Goal: Find specific page/section: Find specific page/section

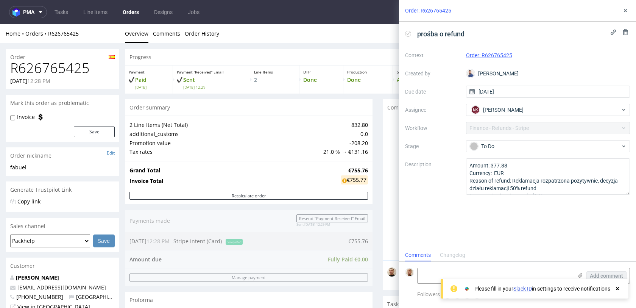
click at [65, 66] on h1 "R626765425" at bounding box center [62, 68] width 105 height 15
copy h1 "R626765425"
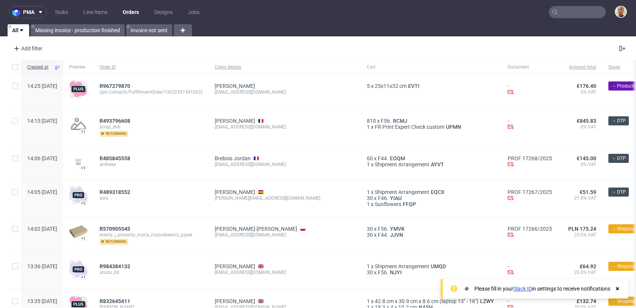
click at [566, 5] on nav "pma Tasks Line Items Orders Designs Jobs" at bounding box center [318, 12] width 636 height 24
click at [566, 15] on input "text" at bounding box center [577, 12] width 57 height 12
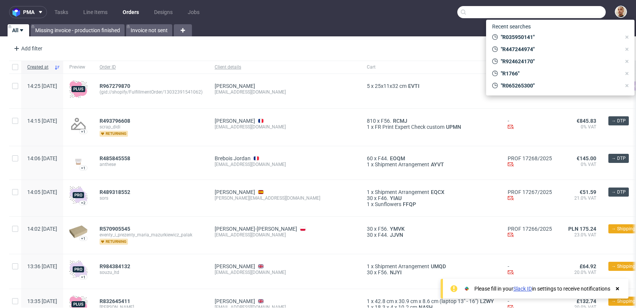
paste input "R823594345"
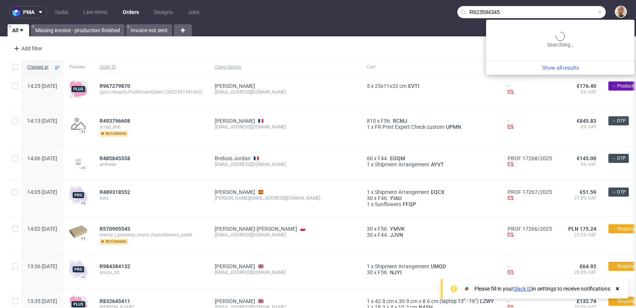
type input "R823594345"
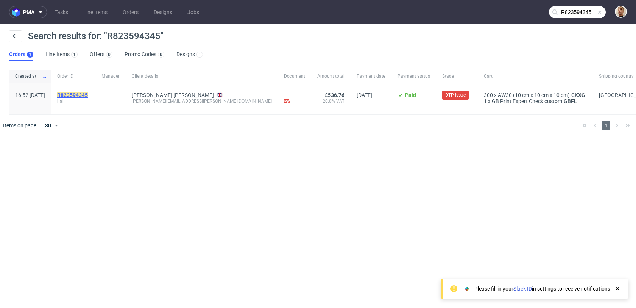
click at [88, 95] on mark "R823594345" at bounding box center [72, 95] width 31 height 6
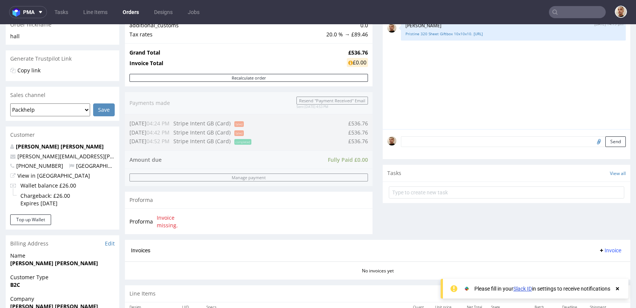
scroll to position [331, 0]
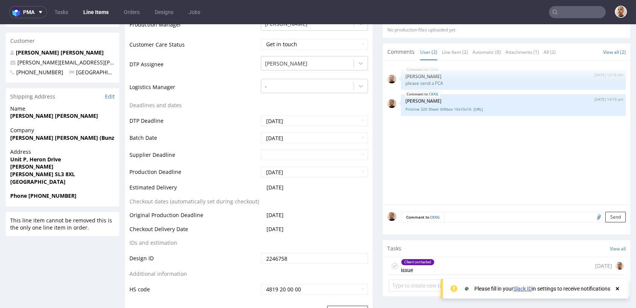
scroll to position [316, 0]
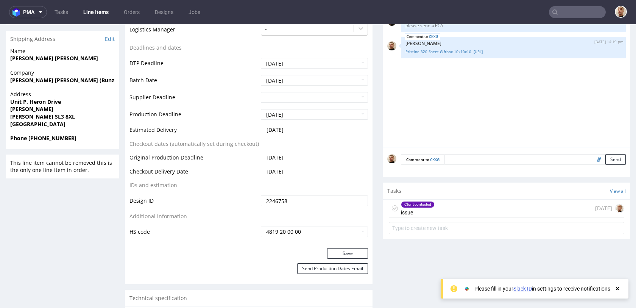
click at [445, 197] on div "Tasks View all" at bounding box center [507, 191] width 248 height 17
click at [452, 212] on div "Client contacted issue 1 day ago" at bounding box center [507, 209] width 236 height 18
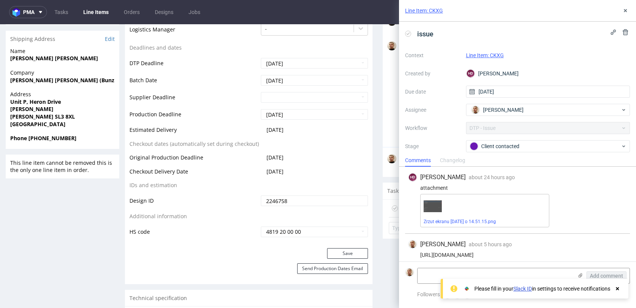
scroll to position [5, 0]
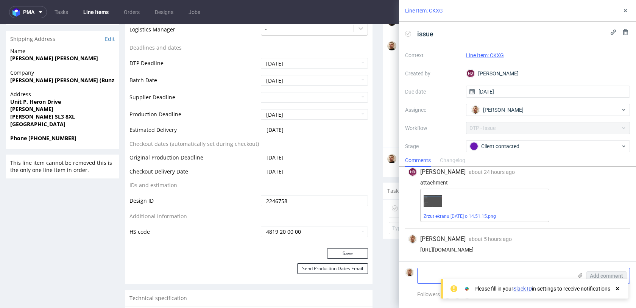
click at [580, 276] on icon at bounding box center [580, 275] width 6 height 6
click at [0, 0] on input "file" at bounding box center [0, 0] width 0 height 0
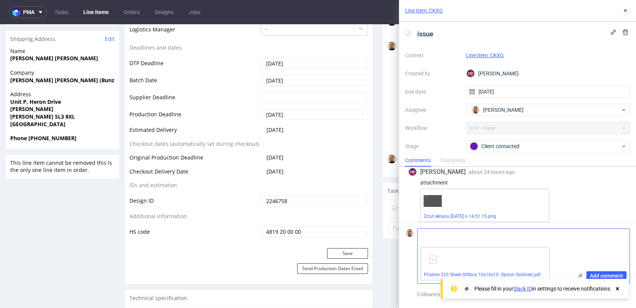
click at [588, 270] on div "Add comment" at bounding box center [601, 256] width 57 height 55
click at [591, 273] on span "Add comment" at bounding box center [606, 275] width 33 height 5
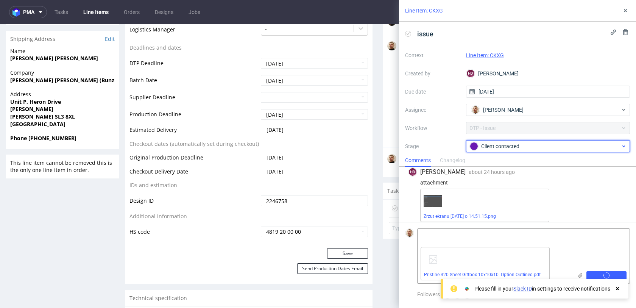
click at [491, 144] on div "Client contacted" at bounding box center [545, 146] width 151 height 8
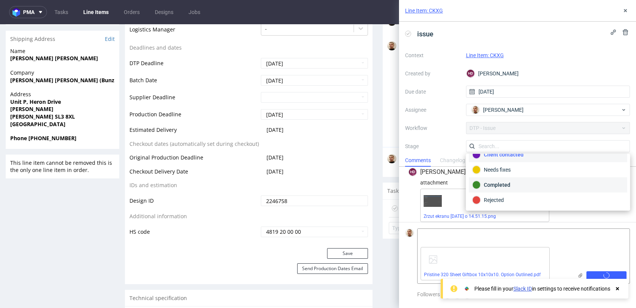
scroll to position [72, 0]
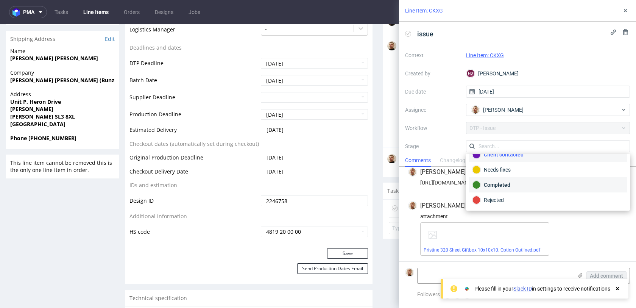
click at [496, 183] on div "Completed" at bounding box center [548, 185] width 151 height 8
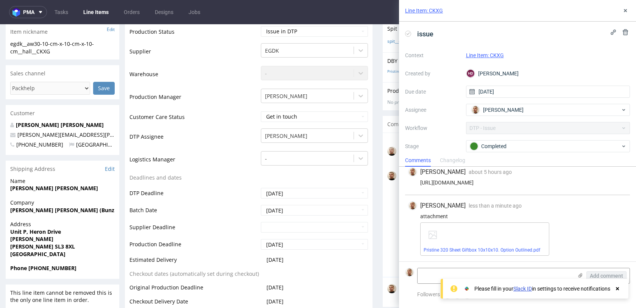
scroll to position [0, 0]
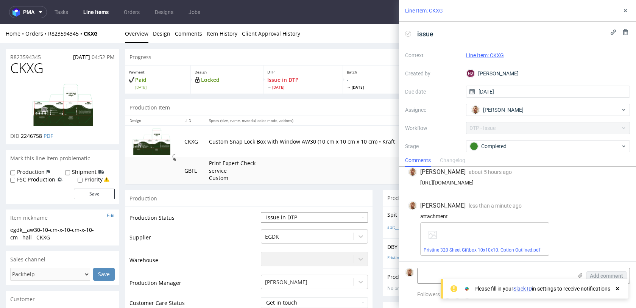
click at [312, 217] on select "Waiting for Artwork Waiting for Diecut Waiting for Mockup Waiting for DTP Waiti…" at bounding box center [314, 217] width 107 height 11
select select "back_for_dtp"
click at [261, 212] on select "Waiting for Artwork Waiting for Diecut Waiting for Mockup Waiting for DTP Waiti…" at bounding box center [314, 217] width 107 height 11
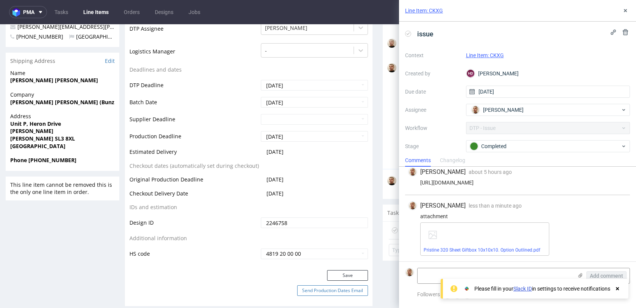
scroll to position [348, 0]
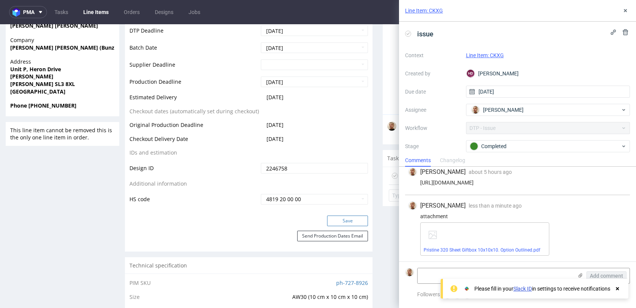
click at [340, 220] on button "Save" at bounding box center [347, 220] width 41 height 11
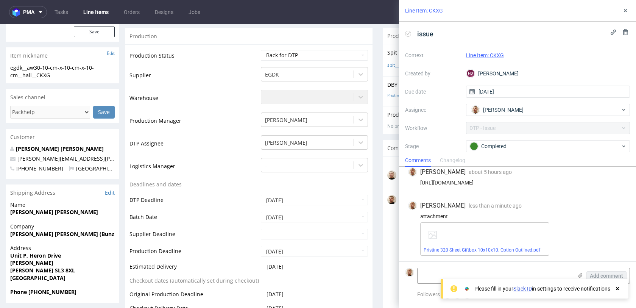
scroll to position [0, 0]
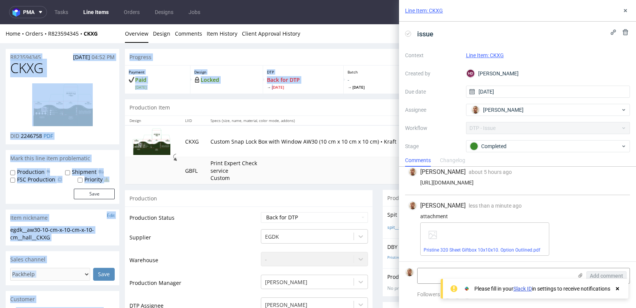
drag, startPoint x: 271, startPoint y: 86, endPoint x: 296, endPoint y: -37, distance: 126.4
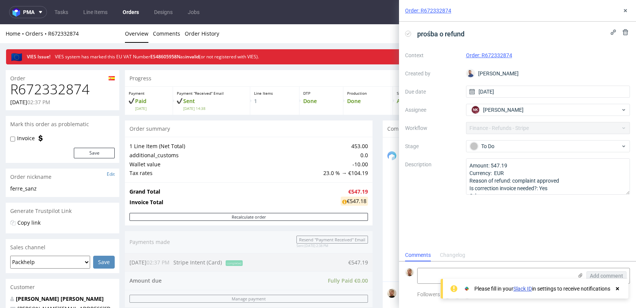
click at [68, 86] on h1 "R672332874" at bounding box center [62, 89] width 105 height 15
copy h1 "R672332874"
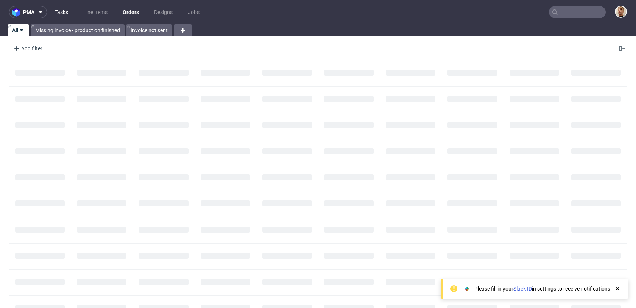
click at [59, 11] on link "Tasks" at bounding box center [61, 12] width 23 height 12
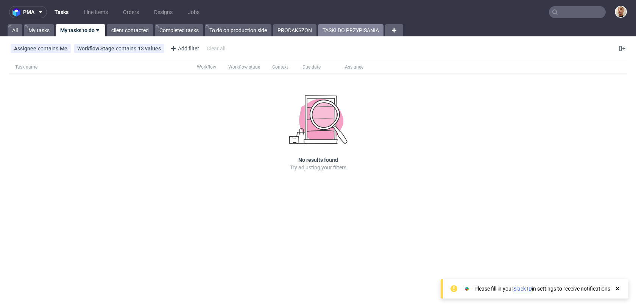
click at [332, 34] on link "TASKI DO PRZYPISANIA" at bounding box center [351, 30] width 66 height 12
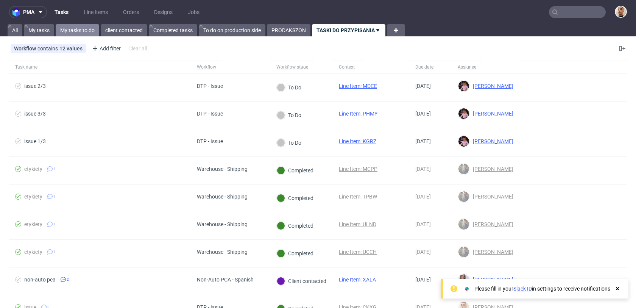
click at [94, 31] on link "My tasks to do" at bounding box center [78, 30] width 44 height 12
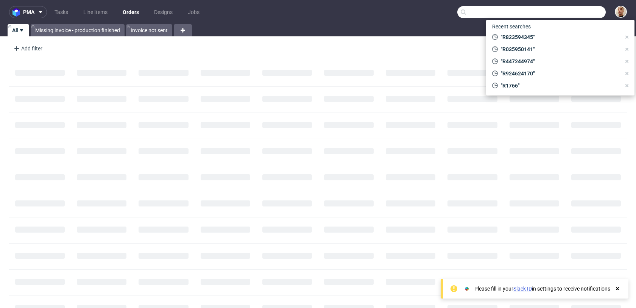
click at [585, 13] on input "text" at bounding box center [531, 12] width 148 height 12
paste input "R978363312"
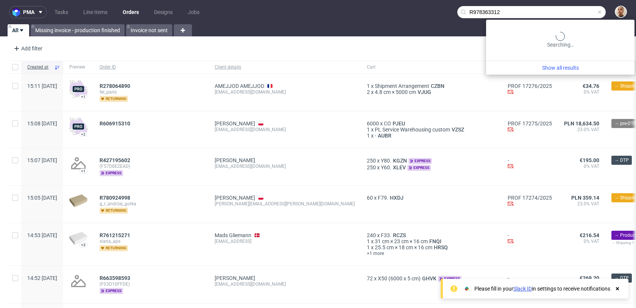
type input "R978363312"
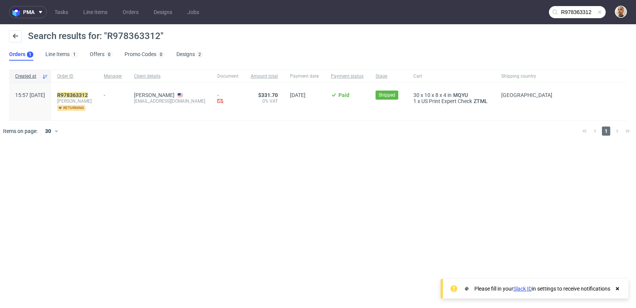
click at [95, 91] on div "R978363312 mattson returning" at bounding box center [74, 101] width 47 height 37
